Goal: Task Accomplishment & Management: Use online tool/utility

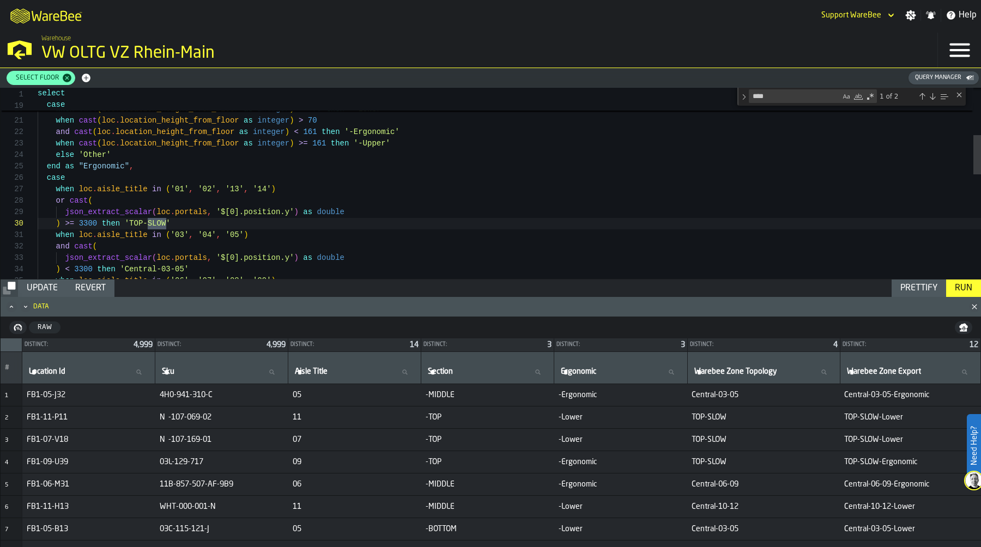
scroll to position [114, 0]
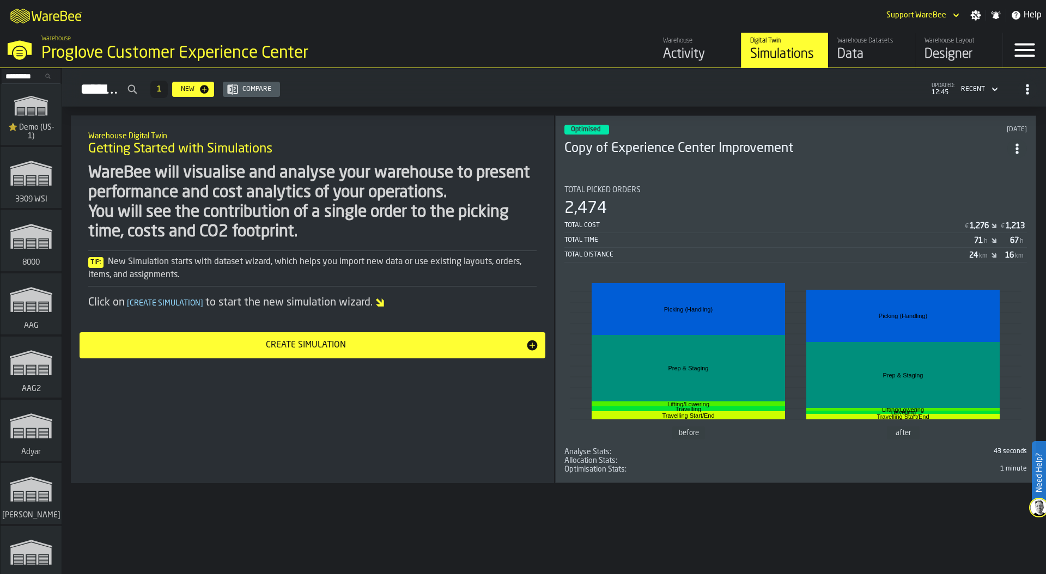
click at [18, 76] on input "Search..." at bounding box center [31, 76] width 57 height 12
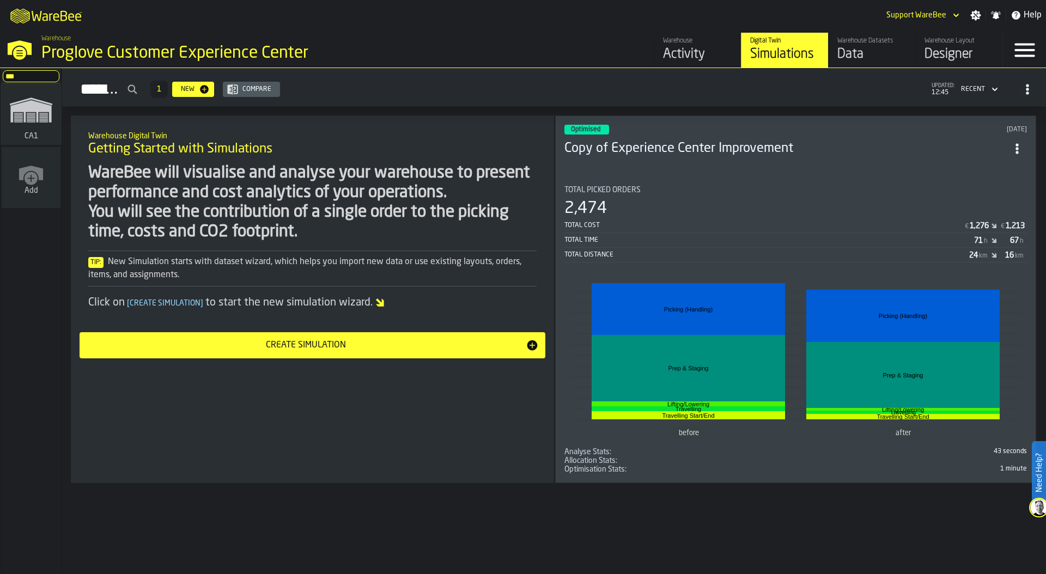
type input "***"
click at [23, 117] on icon "link-to-/wh/i/76e2a128-1b54-4d66-80d4-05ae4c277723/simulations" at bounding box center [31, 110] width 52 height 44
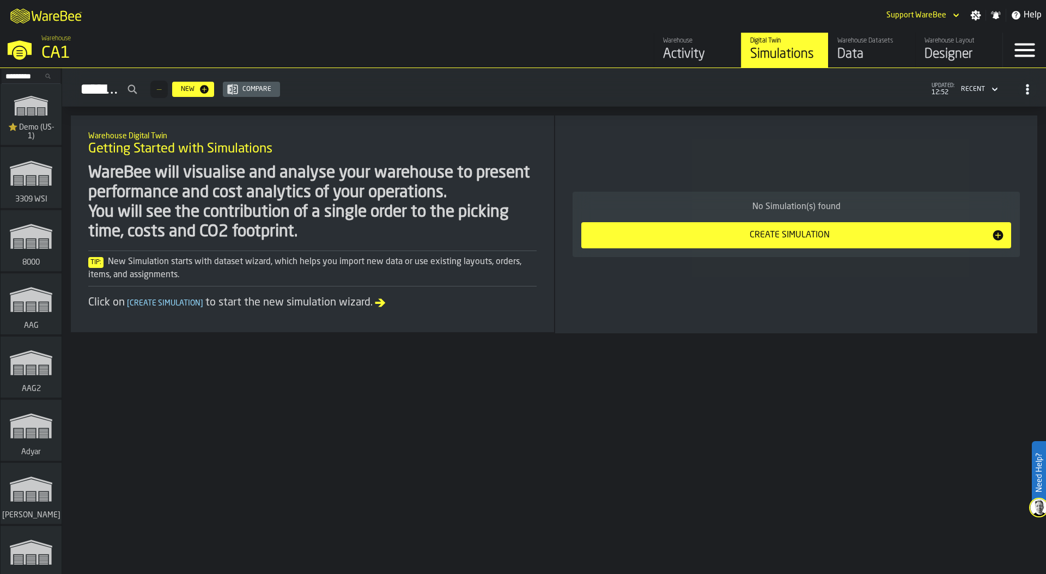
click at [814, 234] on div "Create Simulation" at bounding box center [790, 235] width 404 height 13
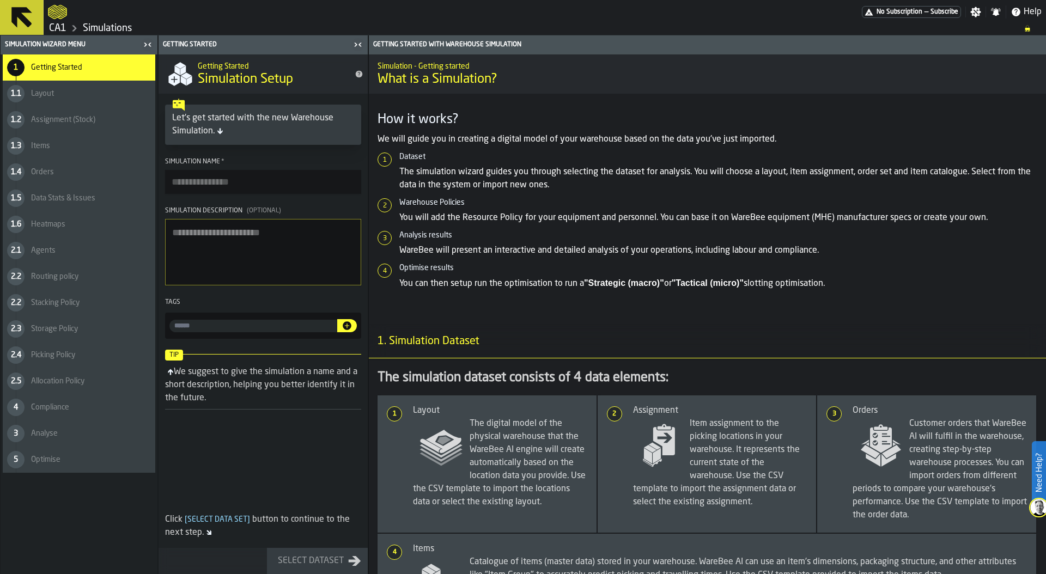
click at [389, 13] on div at bounding box center [455, 12] width 814 height 20
click at [62, 26] on link "CA1" at bounding box center [57, 28] width 17 height 12
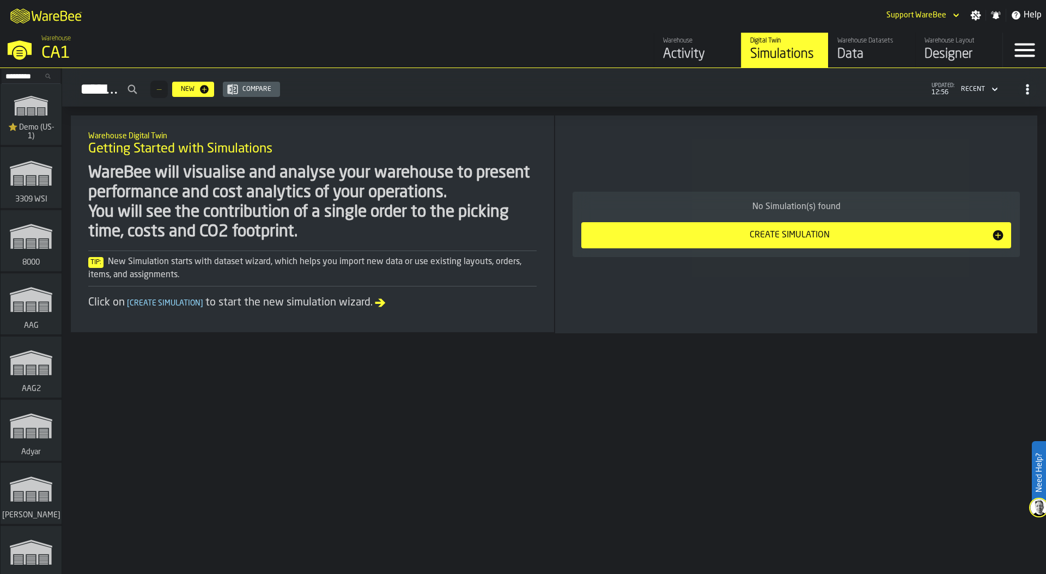
click at [763, 244] on button "Create Simulation" at bounding box center [796, 235] width 430 height 26
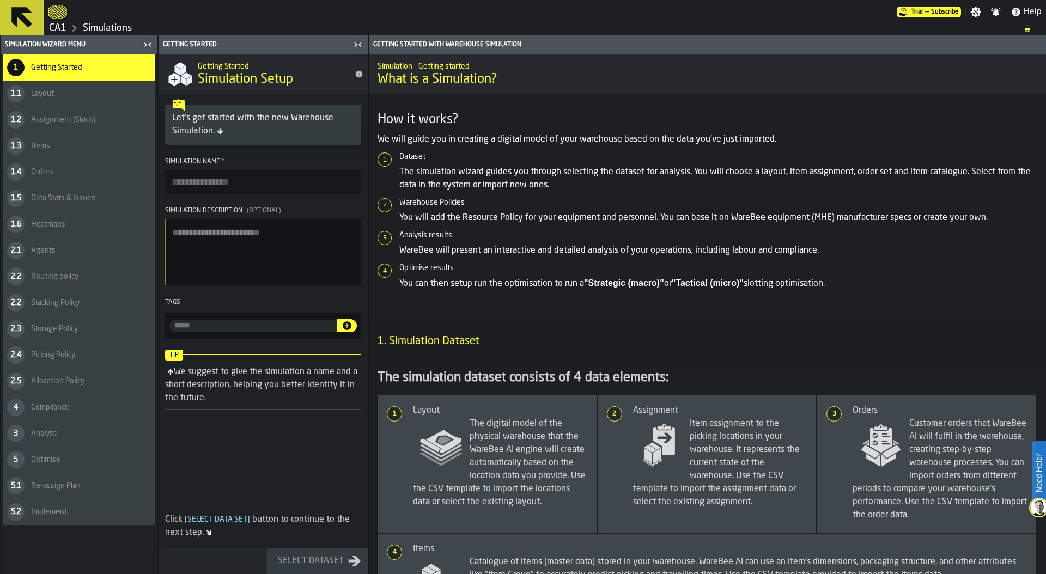
click at [63, 27] on link "CA1" at bounding box center [57, 28] width 17 height 12
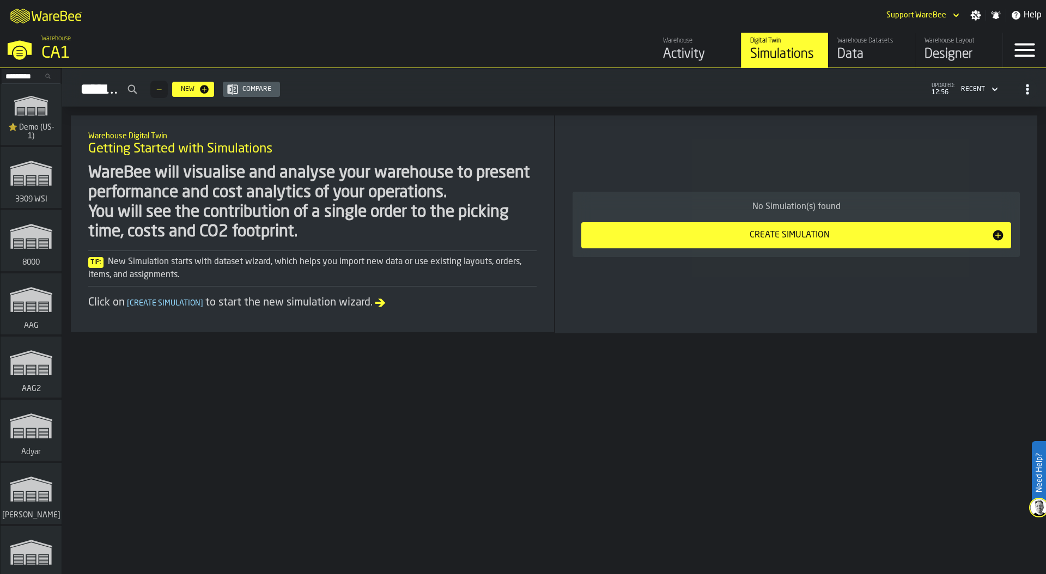
click at [22, 76] on input "Search..." at bounding box center [31, 76] width 57 height 12
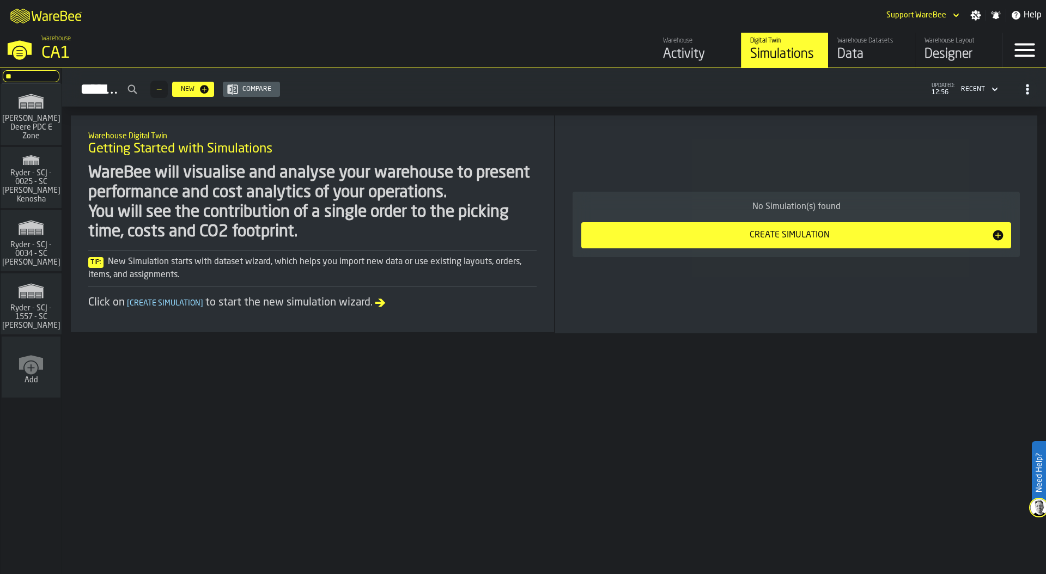
drag, startPoint x: 22, startPoint y: 76, endPoint x: 0, endPoint y: 76, distance: 21.8
click at [0, 76] on div "** oh John Deere PDC E Zone Ryder - SCJ - 0025 - SC Johnson Kenosha Ryder - SCJ…" at bounding box center [31, 321] width 62 height 506
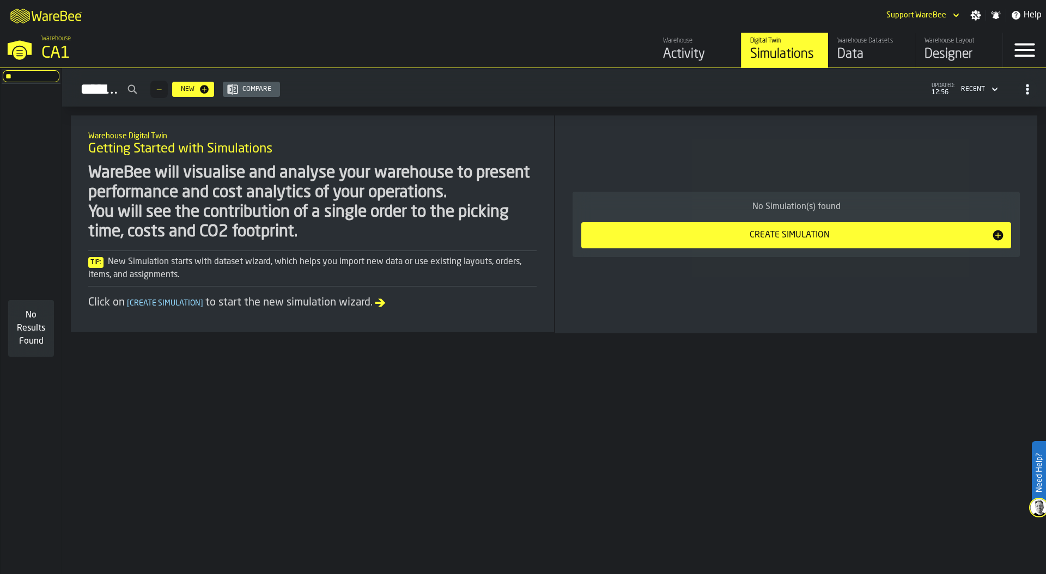
type input "*"
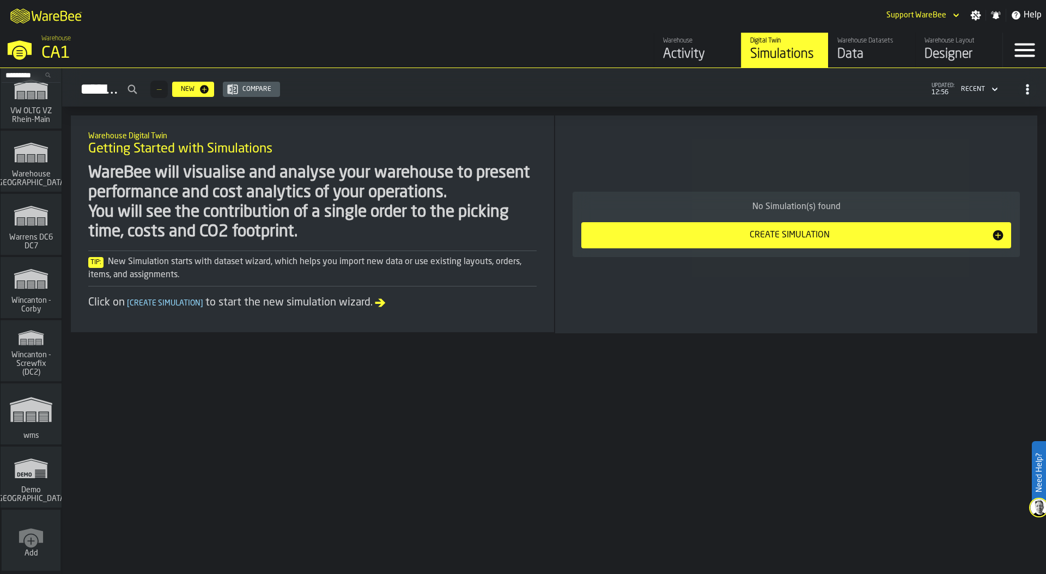
scroll to position [1062, 0]
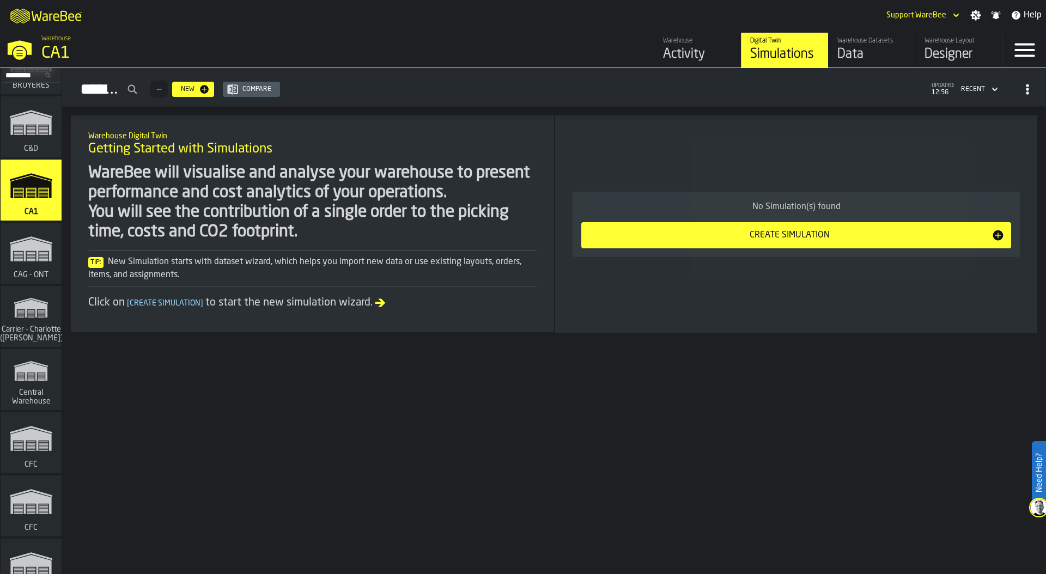
click at [26, 185] on polygon "link-to-/wh/i/76e2a128-1b54-4d66-80d4-05ae4c277723/simulations" at bounding box center [30, 187] width 41 height 22
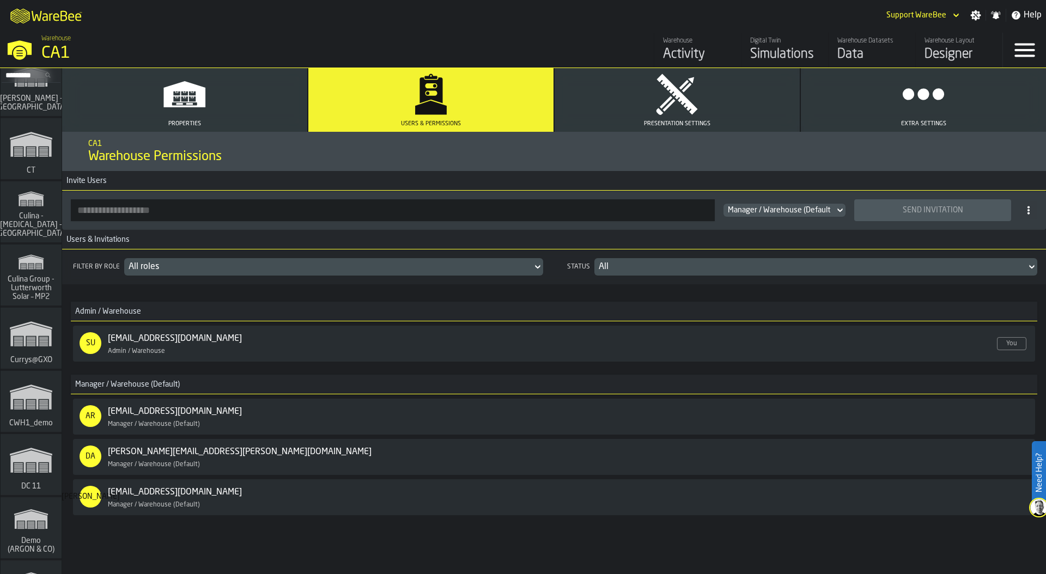
scroll to position [1785, 0]
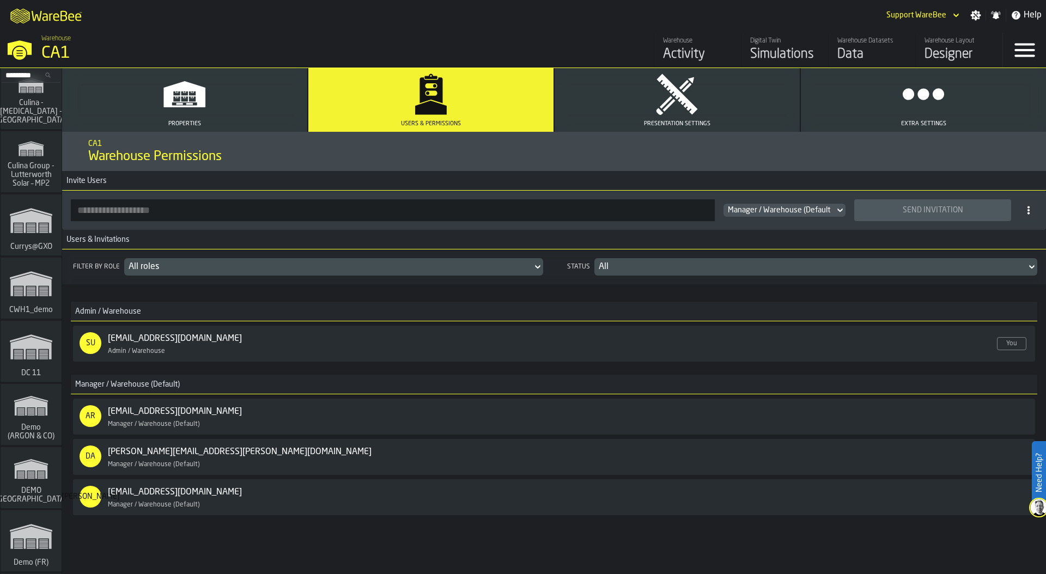
drag, startPoint x: 61, startPoint y: 148, endPoint x: 78, endPoint y: 512, distance: 364.4
click at [78, 512] on div "Search... ⭐ Demo (US-1) 3309 WSI 8000 AAG AAG2 Adyar Agilent Ketsch Applitec - …" at bounding box center [523, 321] width 1046 height 506
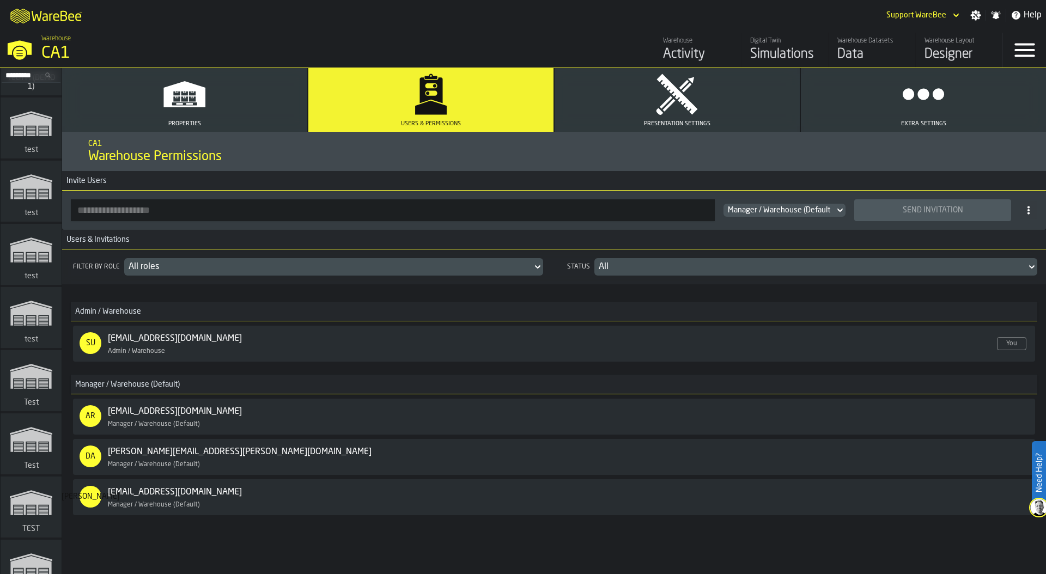
scroll to position [13163, 0]
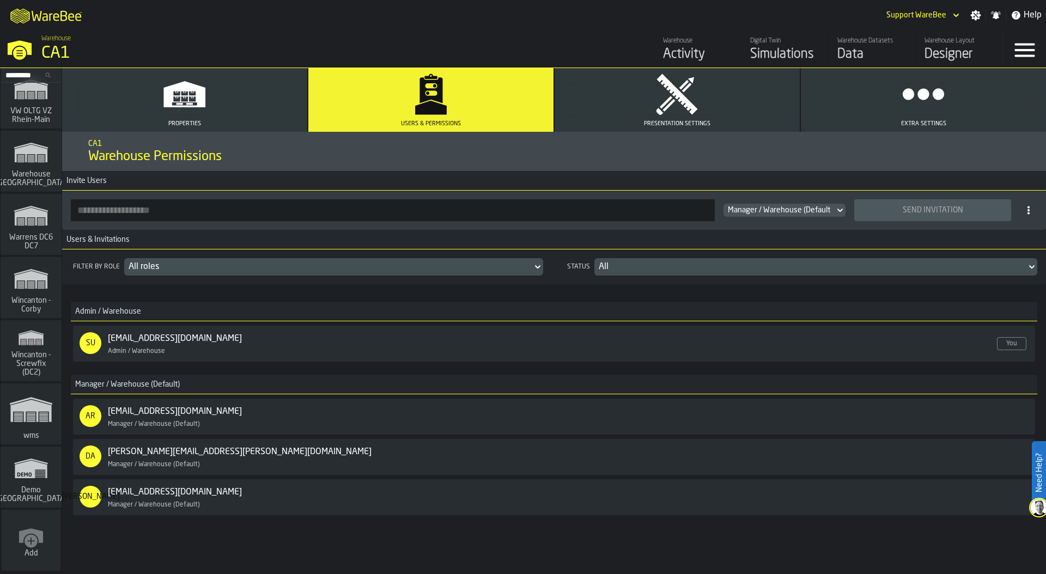
click at [13, 540] on div "Add" at bounding box center [31, 540] width 59 height 61
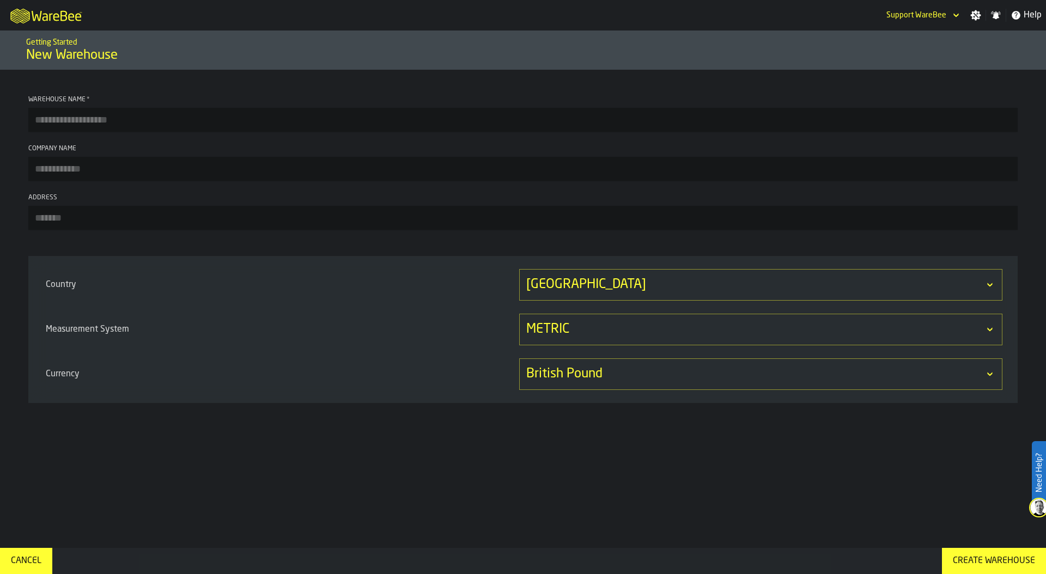
click at [90, 125] on input "Warehouse Name *" at bounding box center [522, 120] width 989 height 24
type input "***"
type input "**********"
type input "**"
click at [537, 278] on div "United Kingdom" at bounding box center [760, 285] width 483 height 32
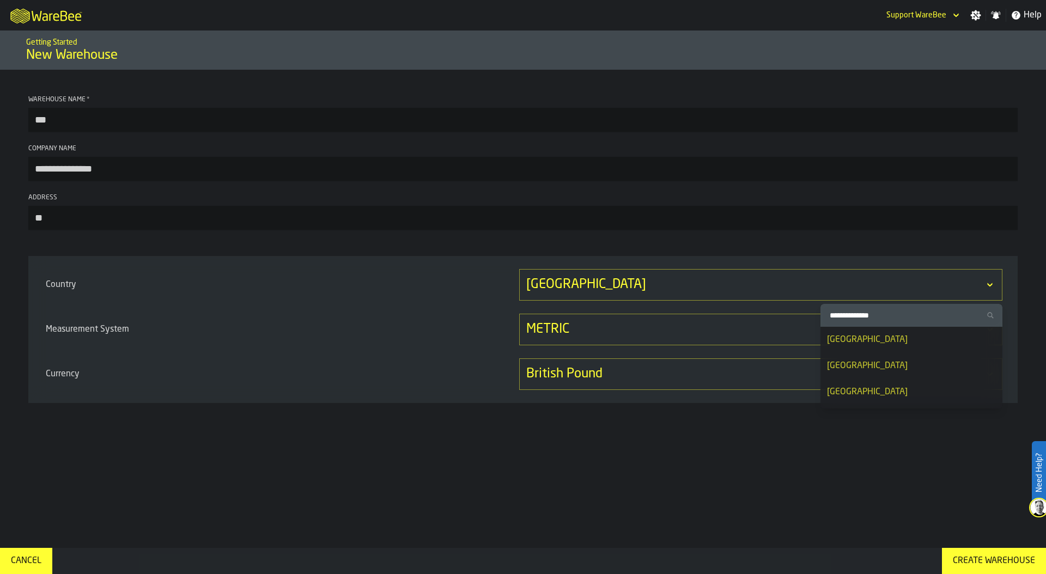
click at [868, 314] on input "Search Country" at bounding box center [911, 315] width 173 height 14
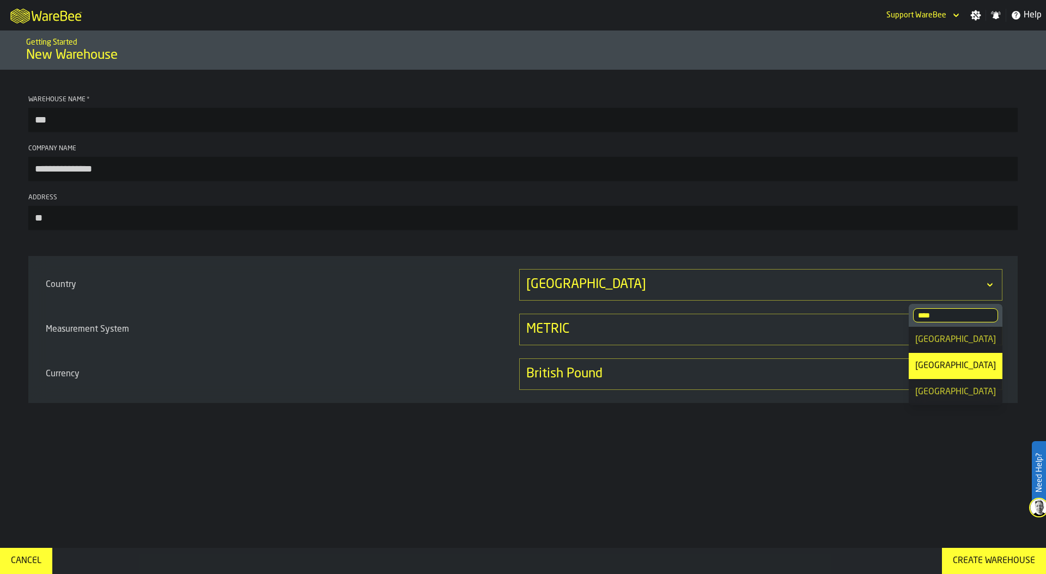
type input "****"
click at [932, 392] on div "United States" at bounding box center [955, 392] width 81 height 13
click at [688, 319] on div "METRIC" at bounding box center [760, 330] width 483 height 32
click at [945, 385] on div "IMPERIAL" at bounding box center [967, 387] width 57 height 13
click at [600, 378] on div "British Pound" at bounding box center [755, 374] width 458 height 17
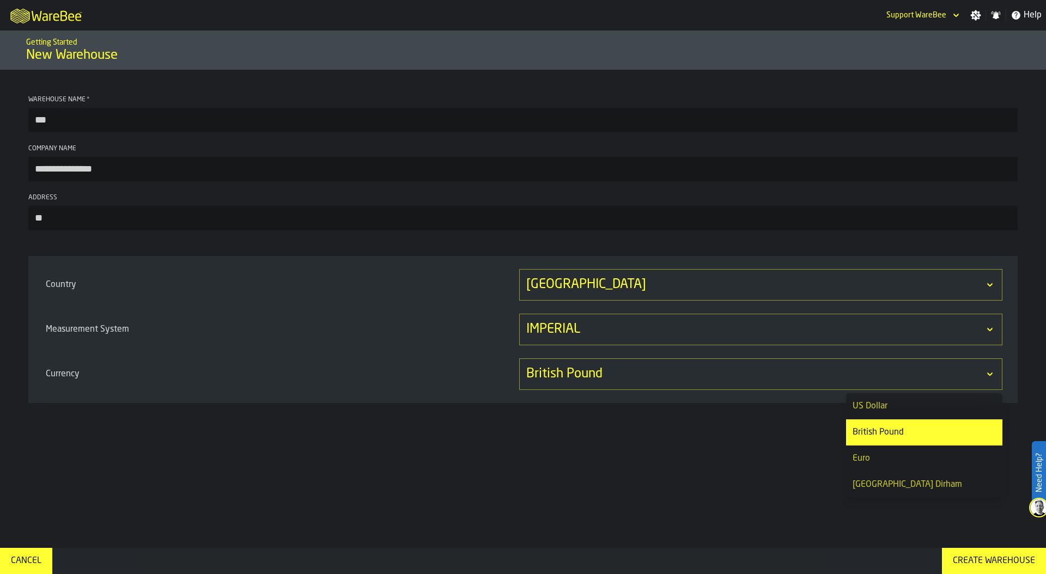
click at [864, 408] on div "US Dollar" at bounding box center [924, 406] width 143 height 13
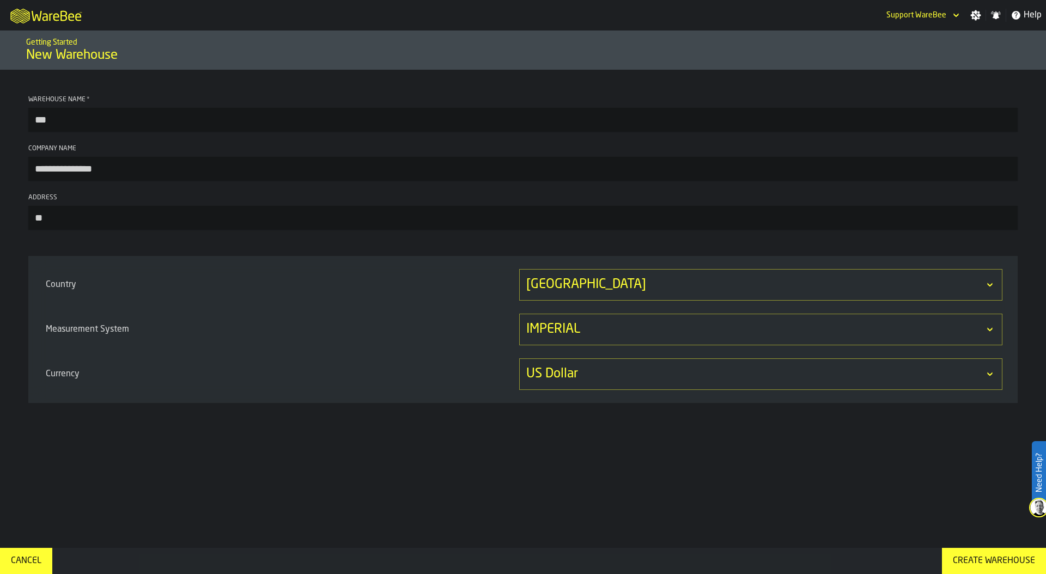
click at [986, 556] on div "Create Warehouse" at bounding box center [994, 561] width 91 height 13
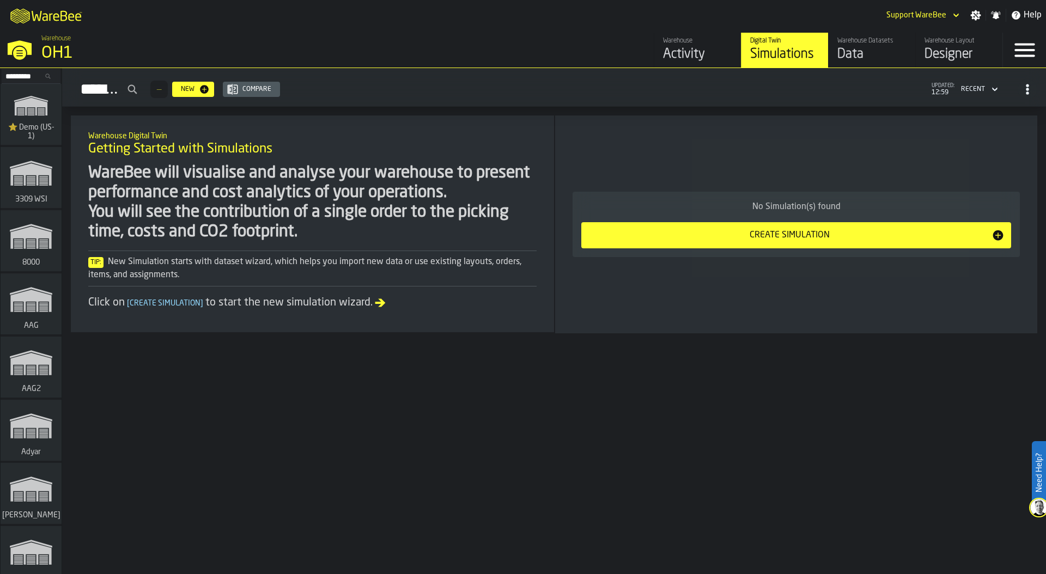
click at [778, 227] on button "Create Simulation" at bounding box center [796, 235] width 430 height 26
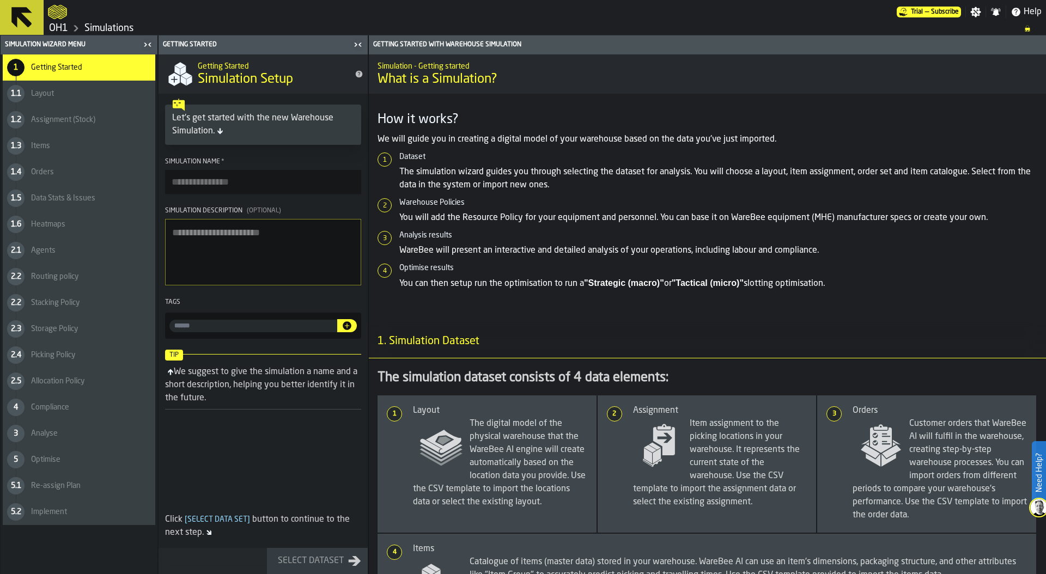
click at [54, 31] on link "OH1" at bounding box center [58, 28] width 19 height 12
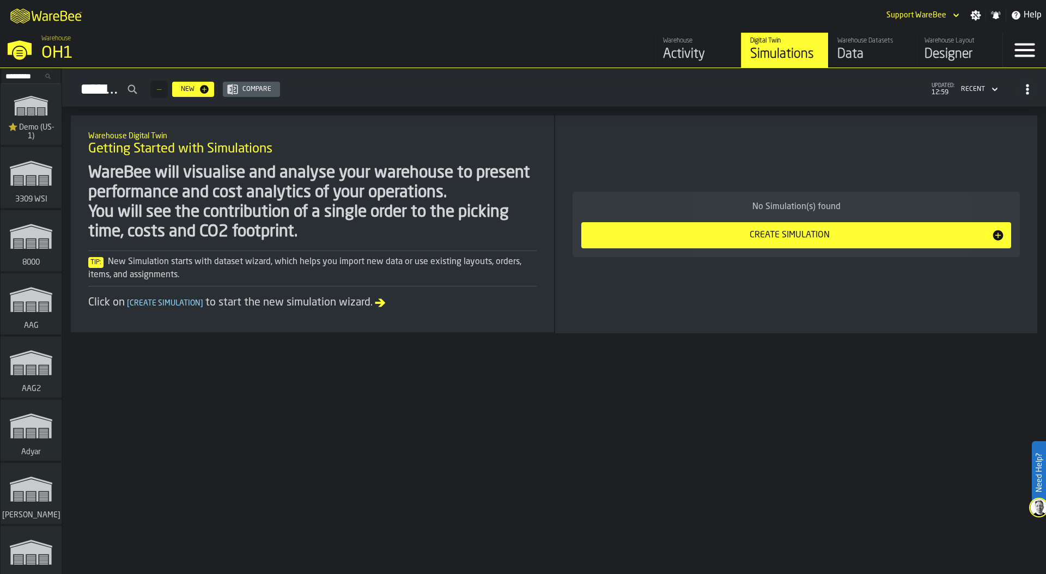
click at [28, 74] on input "Search..." at bounding box center [31, 76] width 57 height 12
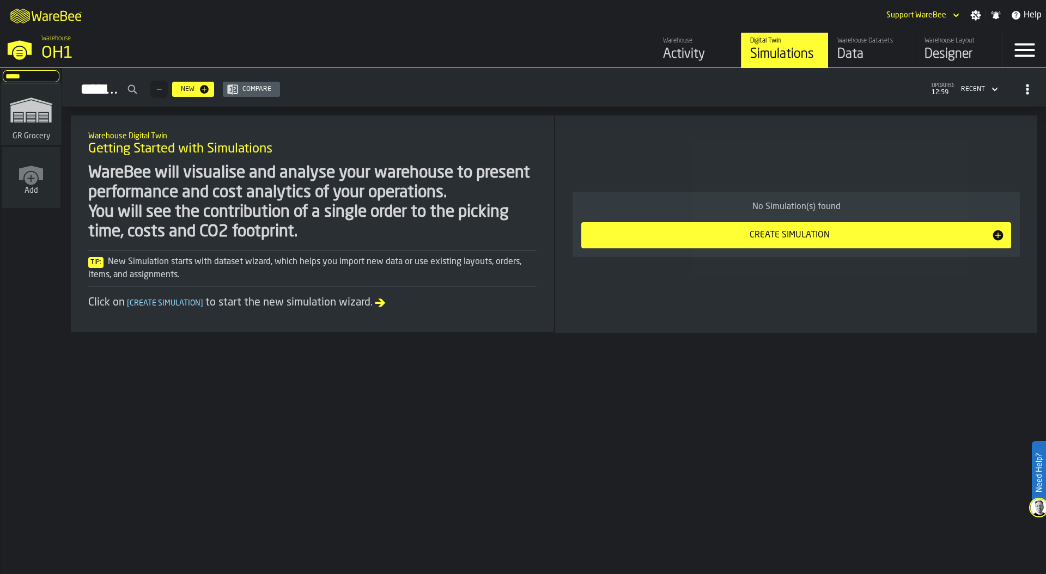
type input "*****"
click at [32, 108] on polygon "link-to-/wh/i/e451d98b-95f6-4604-91ff-c80219f9c36d/simulations" at bounding box center [30, 111] width 41 height 22
click at [706, 232] on div "Create Simulation" at bounding box center [790, 235] width 404 height 13
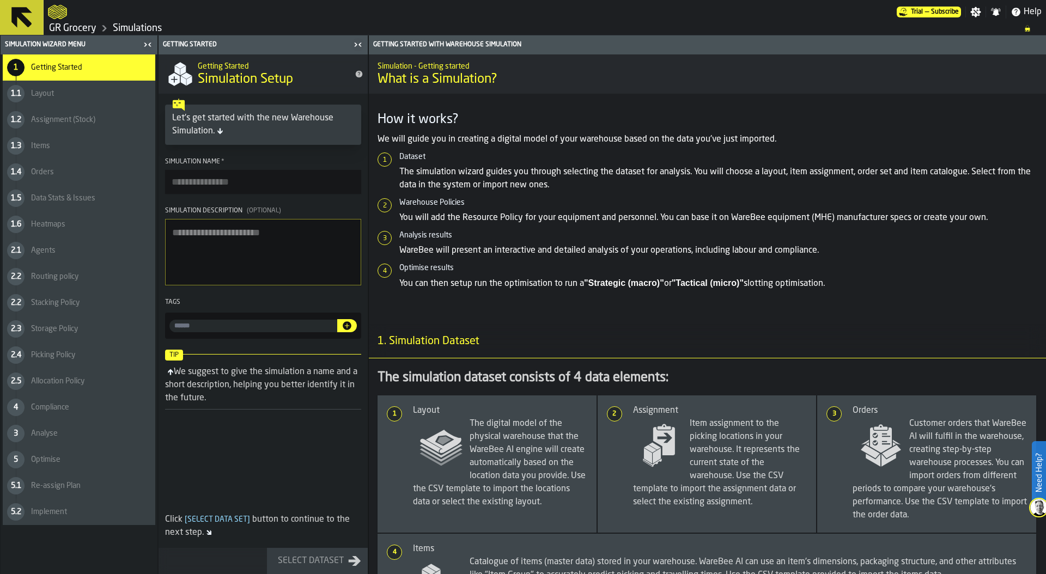
click at [80, 25] on link "GR Grocery" at bounding box center [72, 28] width 47 height 12
